Goal: Information Seeking & Learning: Learn about a topic

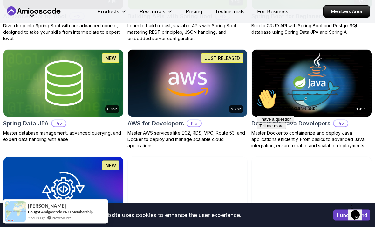
scroll to position [259, 0]
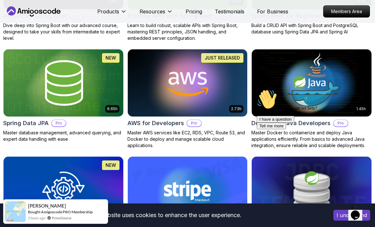
click at [256, 80] on img at bounding box center [312, 82] width 120 height 67
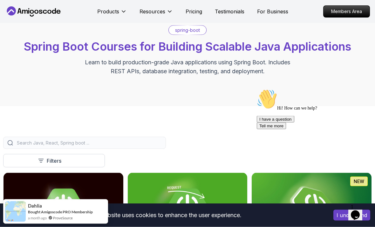
scroll to position [28, 0]
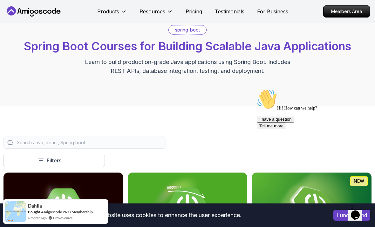
click at [191, 11] on p "Pricing" at bounding box center [194, 12] width 17 height 8
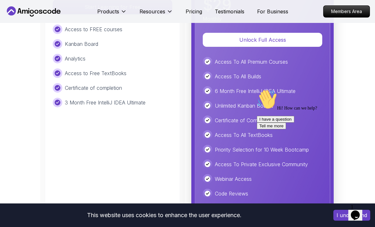
scroll to position [1546, 0]
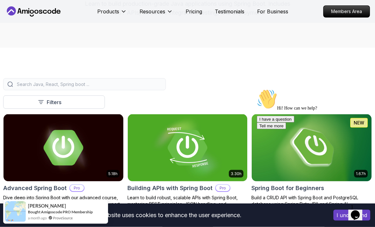
scroll to position [87, 0]
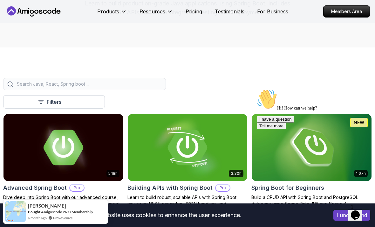
click at [154, 17] on button "Resources" at bounding box center [156, 14] width 33 height 13
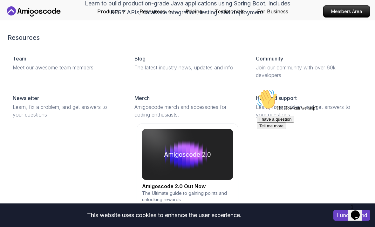
click at [150, 8] on p "Resources" at bounding box center [153, 12] width 26 height 8
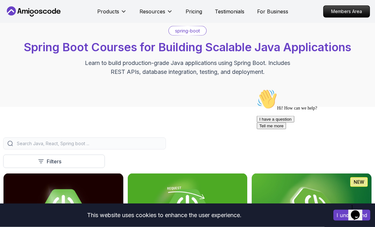
scroll to position [28, 0]
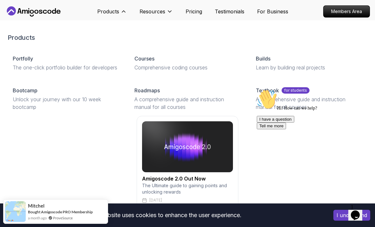
click at [154, 111] on p "A comprehensive guide and instruction manual for all courses" at bounding box center [188, 102] width 107 height 15
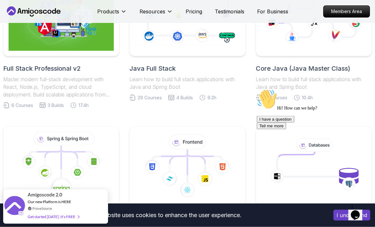
scroll to position [195, 0]
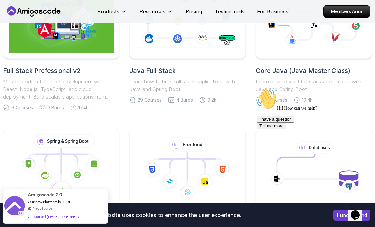
click at [339, 82] on p "Learn how to build full stack applications with Java and Spring Boot" at bounding box center [314, 85] width 116 height 15
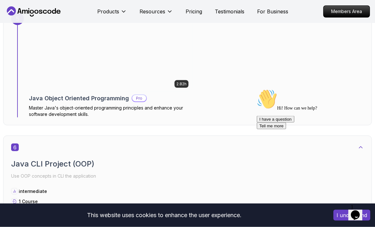
scroll to position [1392, 0]
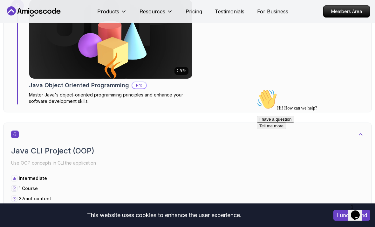
click at [40, 70] on img at bounding box center [110, 39] width 163 height 79
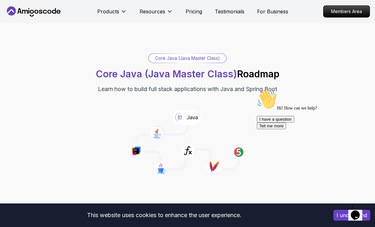
scroll to position [1412, 0]
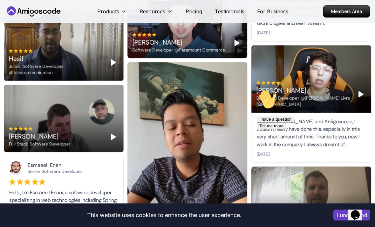
scroll to position [498, 0]
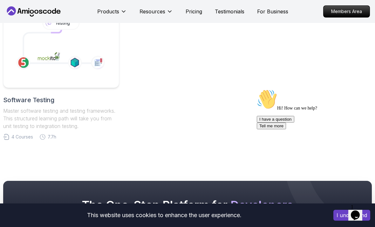
scroll to position [191, 0]
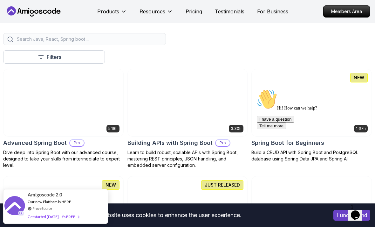
scroll to position [236, 0]
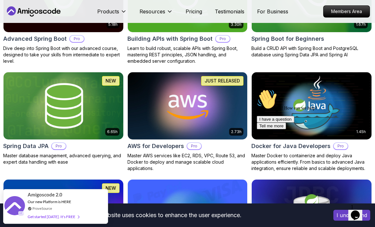
click at [141, 131] on img at bounding box center [188, 105] width 120 height 67
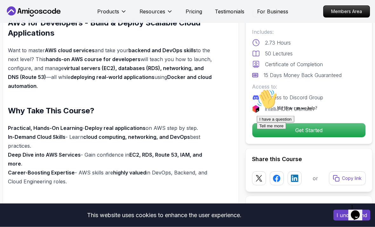
scroll to position [423, 0]
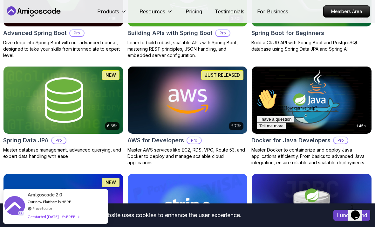
scroll to position [249, 0]
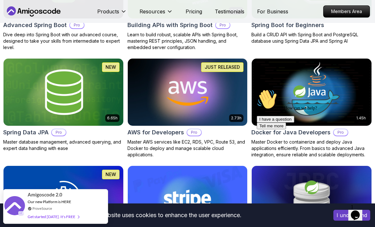
click at [31, 86] on img at bounding box center [63, 92] width 120 height 67
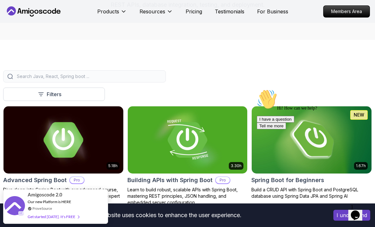
scroll to position [149, 0]
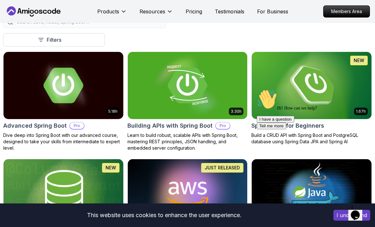
click at [330, 96] on div "Hi! How can we help? I have a question Tell me more" at bounding box center [314, 109] width 115 height 40
click at [318, 86] on img at bounding box center [312, 85] width 120 height 67
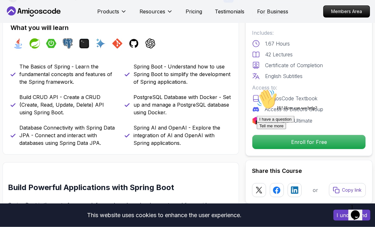
scroll to position [240, 0]
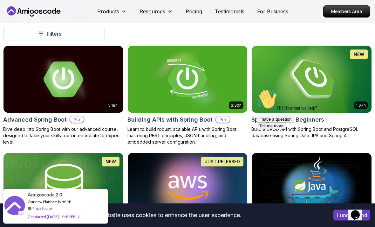
scroll to position [155, 0]
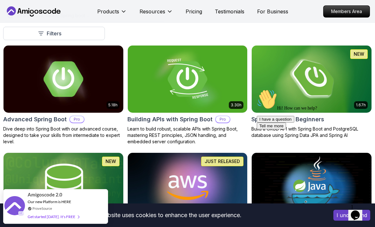
click at [141, 97] on img at bounding box center [188, 78] width 120 height 67
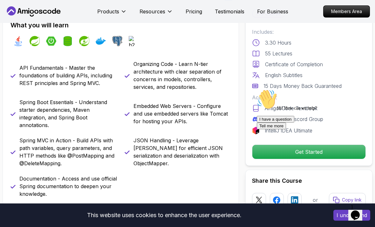
scroll to position [243, 0]
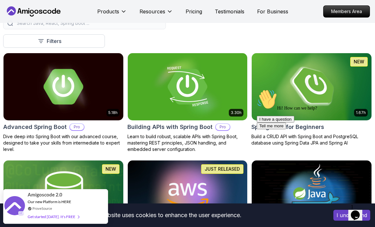
scroll to position [147, 0]
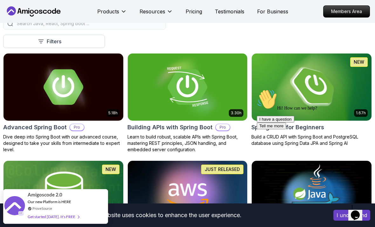
click at [67, 69] on img at bounding box center [63, 86] width 120 height 67
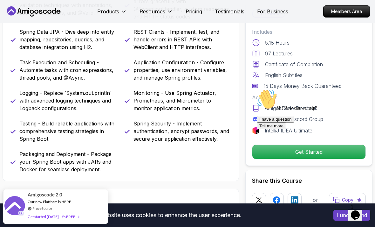
scroll to position [299, 0]
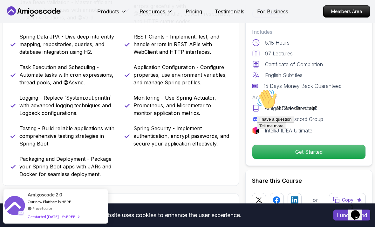
click at [27, 46] on p "Spring Data JPA - Dive deep into entity mapping, repositories, queries, and dat…" at bounding box center [68, 44] width 98 height 23
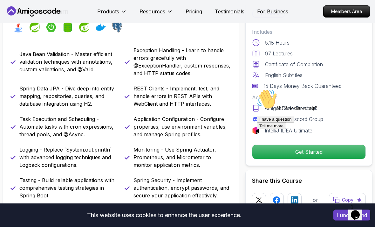
scroll to position [225, 0]
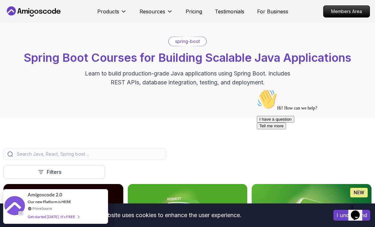
scroll to position [13, 0]
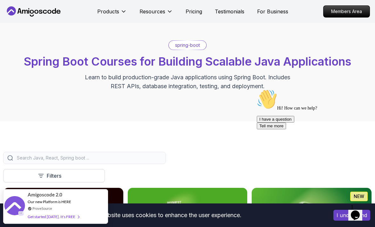
click at [149, 14] on p "Resources" at bounding box center [153, 12] width 26 height 8
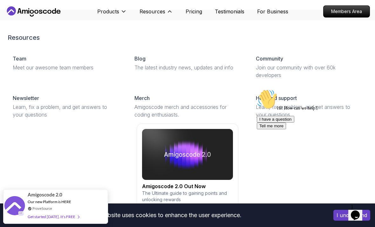
click at [100, 9] on p "Products" at bounding box center [108, 12] width 22 height 8
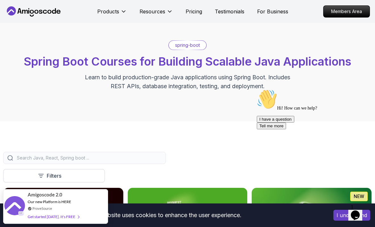
click at [113, 17] on button "Products" at bounding box center [112, 14] width 30 height 13
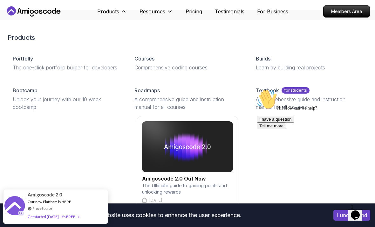
click at [108, 14] on p "Products" at bounding box center [108, 12] width 22 height 8
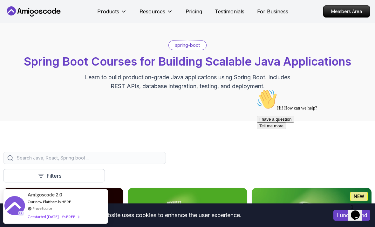
click at [104, 12] on p "Products" at bounding box center [108, 12] width 22 height 8
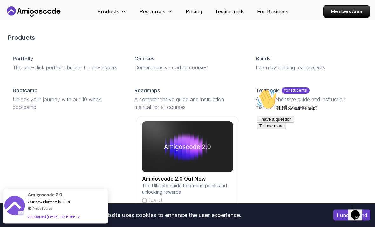
scroll to position [24, 0]
click at [76, 94] on div "Bootcamp" at bounding box center [66, 91] width 107 height 8
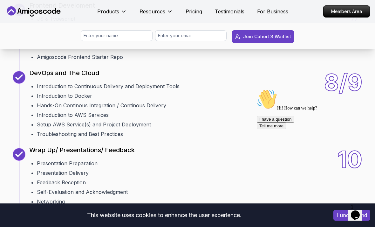
scroll to position [1036, 0]
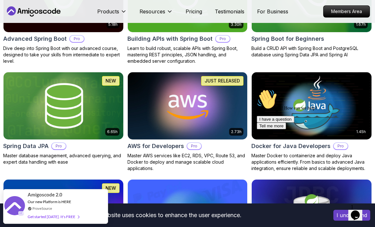
scroll to position [234, 0]
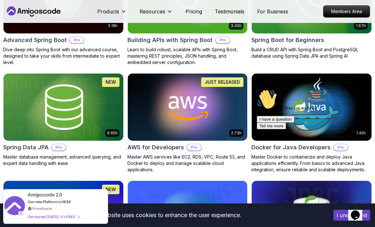
click at [146, 14] on p "Resources" at bounding box center [153, 12] width 26 height 8
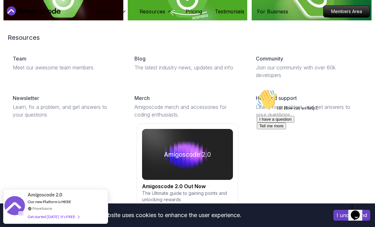
click at [148, 17] on button "Resources" at bounding box center [156, 14] width 33 height 13
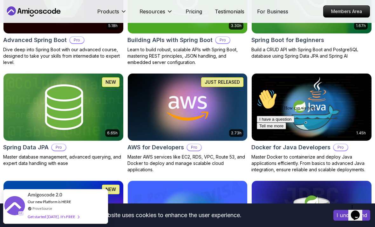
click at [113, 10] on p "Products" at bounding box center [108, 12] width 22 height 8
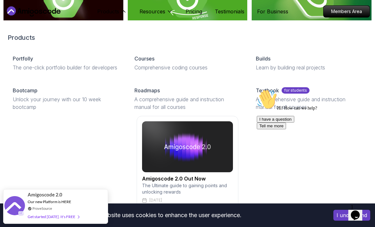
click at [152, 64] on p "Comprehensive coding courses" at bounding box center [188, 68] width 107 height 8
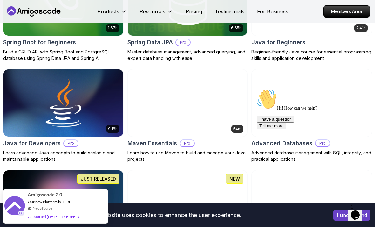
scroll to position [400, 0]
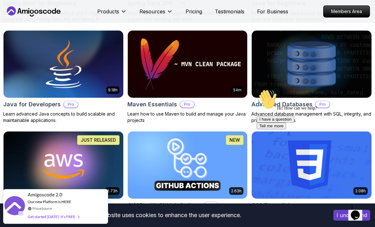
click at [30, 76] on img at bounding box center [63, 64] width 120 height 67
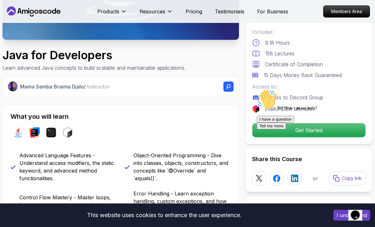
scroll to position [131, 0]
